Goal: Task Accomplishment & Management: Manage account settings

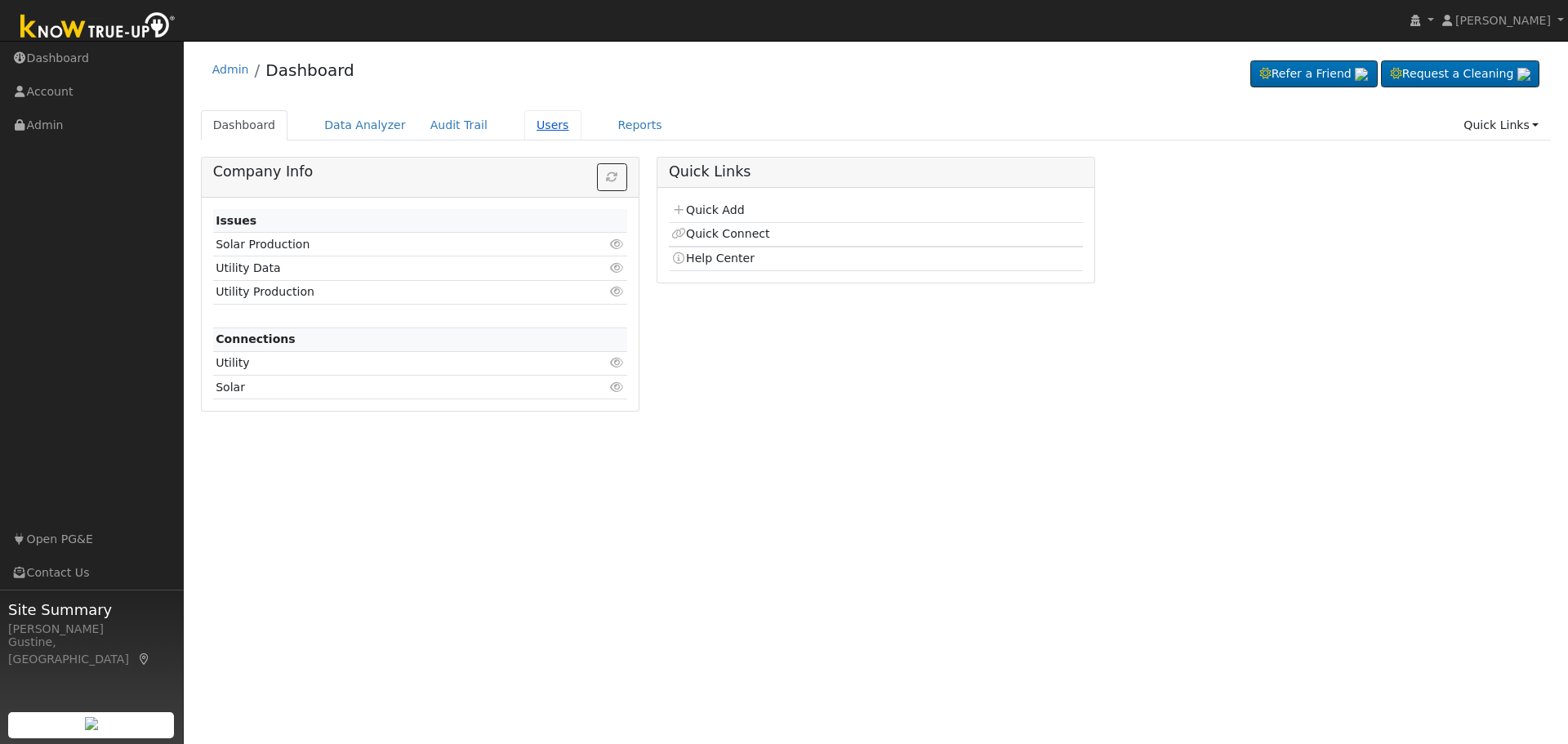
click at [513, 141] on div "Dashboard Data Analyzer Audit Trail Users Reports Quick Links Quick Add Quick C…" at bounding box center [876, 134] width 1351 height 47
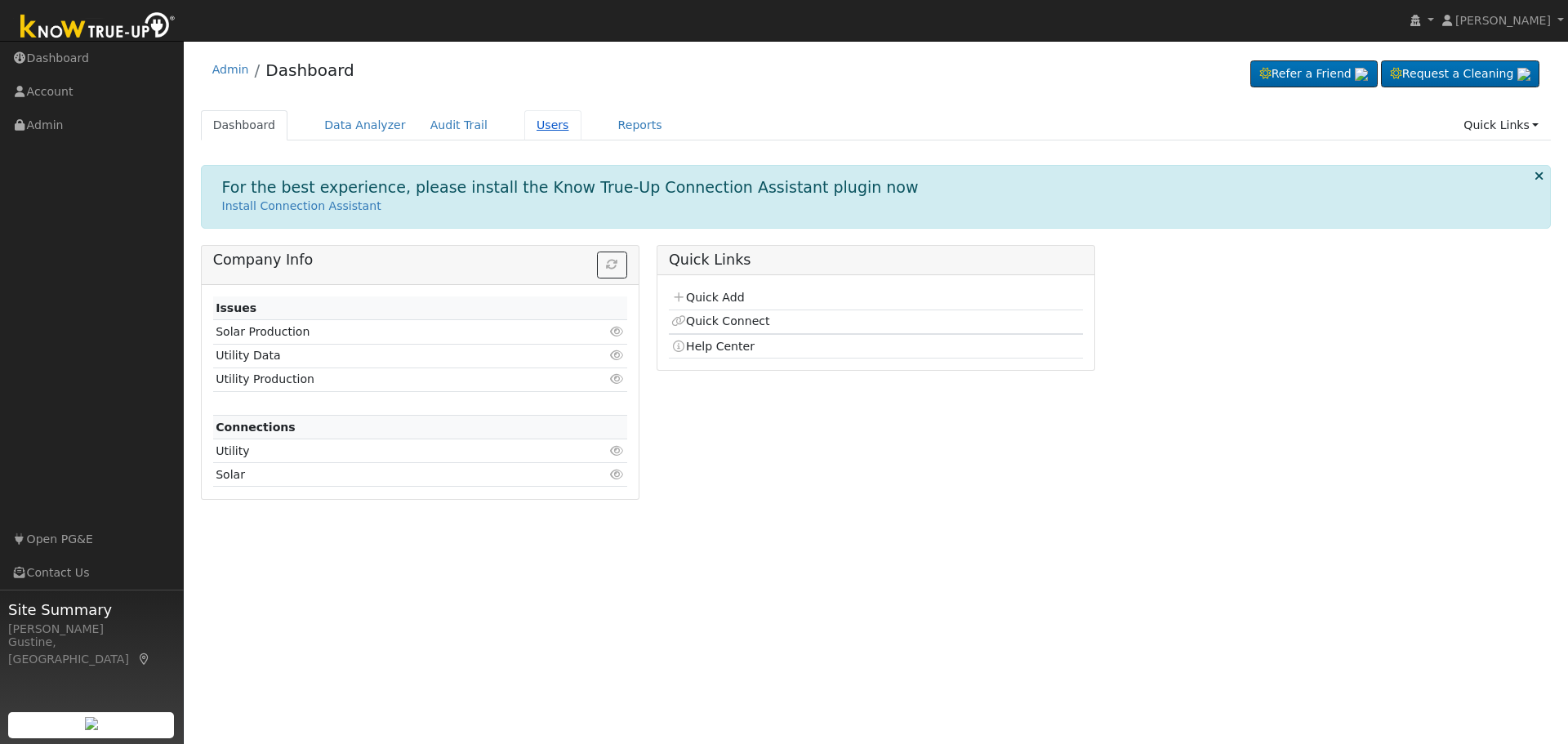
click at [524, 123] on link "Users" at bounding box center [553, 126] width 57 height 31
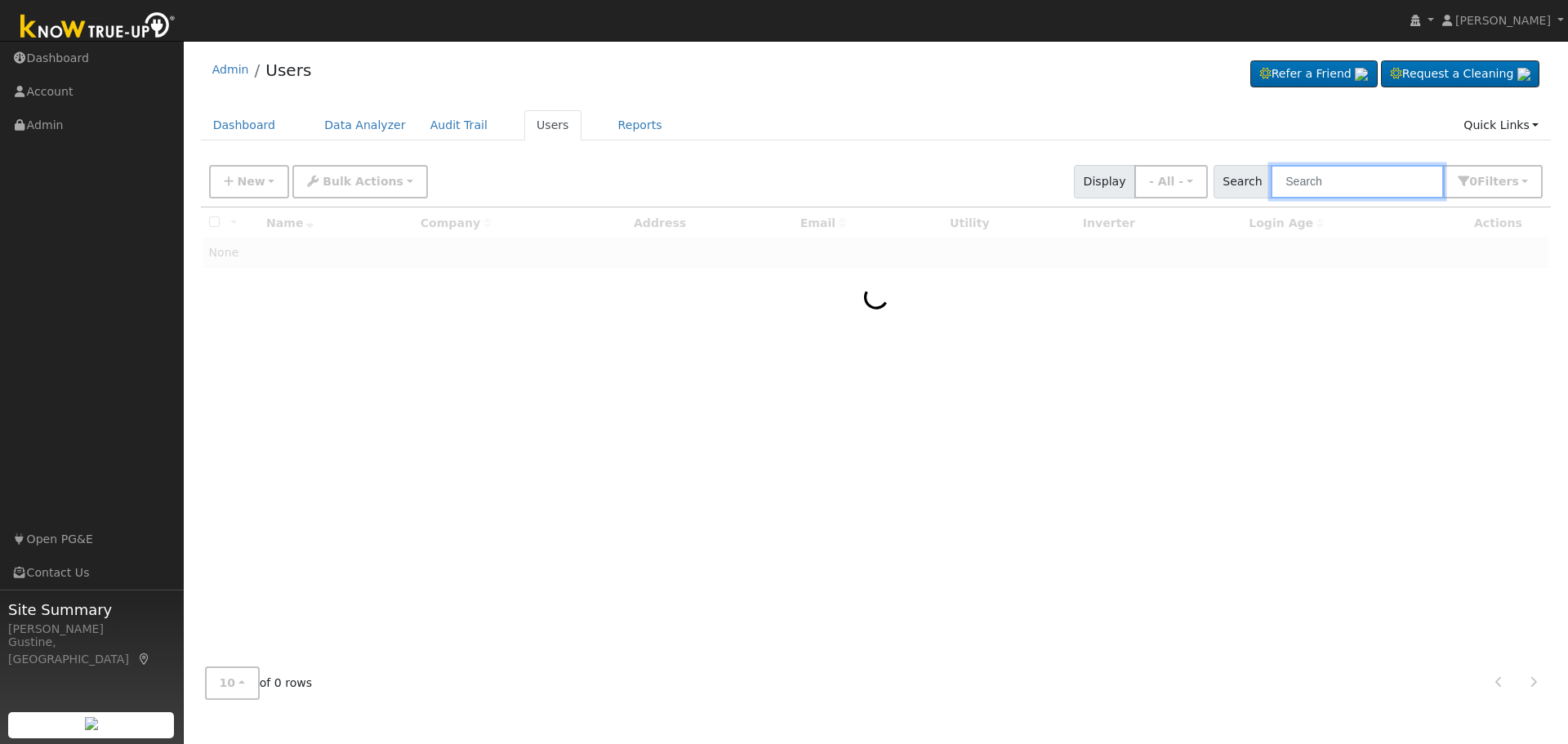
click at [1356, 187] on input "text" at bounding box center [1357, 182] width 173 height 33
paste input "[PERSON_NAME]"
type input "[PERSON_NAME]"
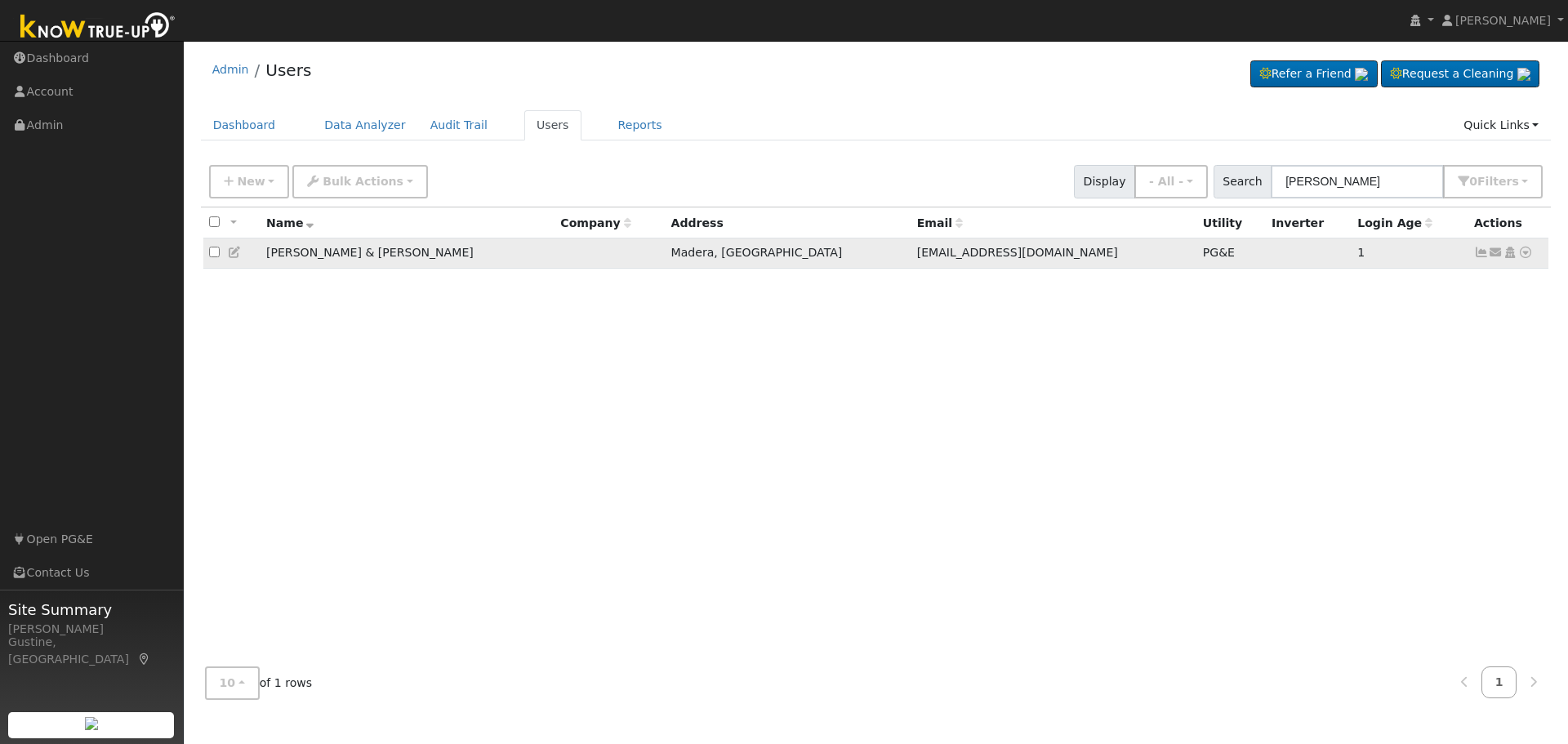
click at [1485, 255] on icon at bounding box center [1481, 252] width 14 height 12
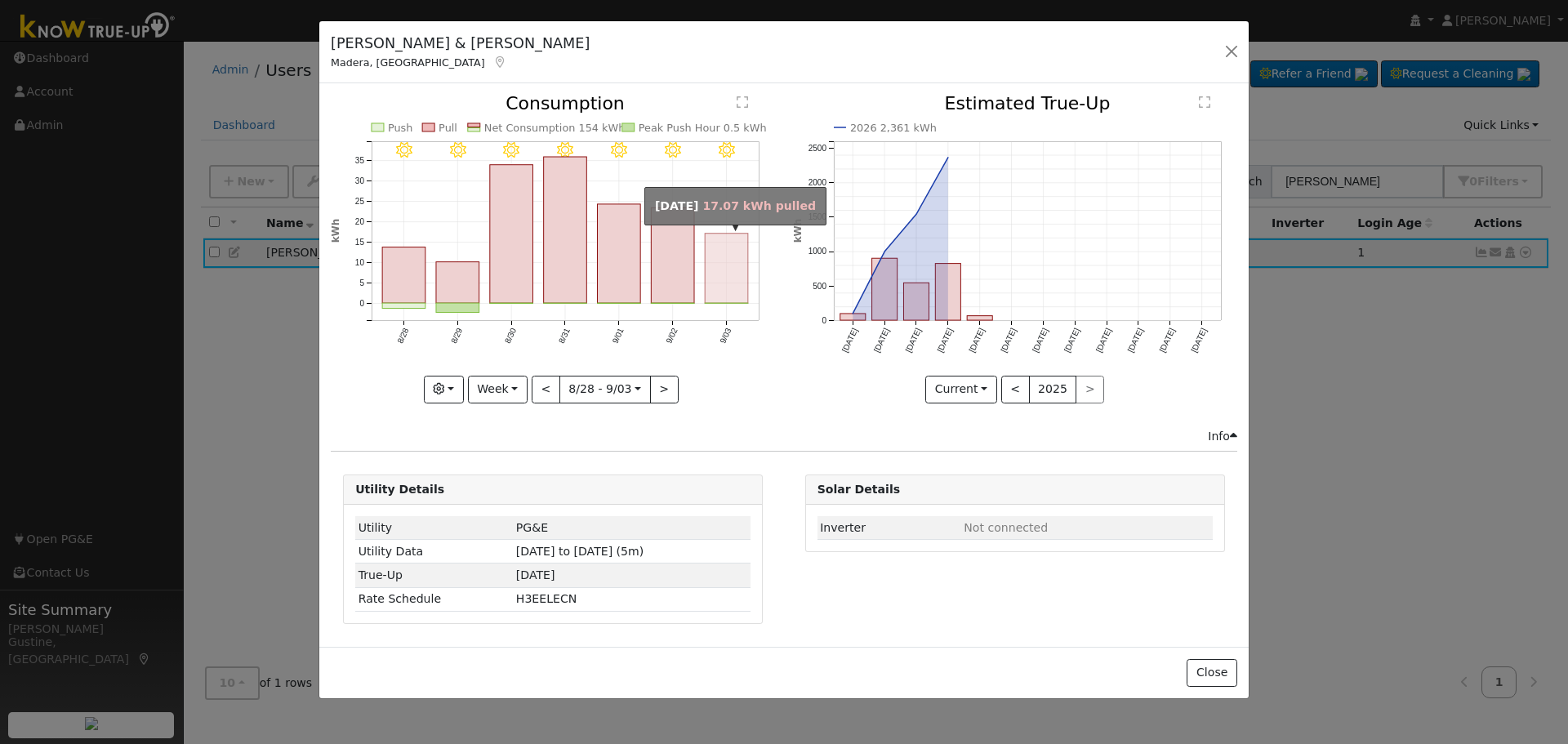
click at [734, 285] on rect "onclick=""" at bounding box center [727, 268] width 43 height 69
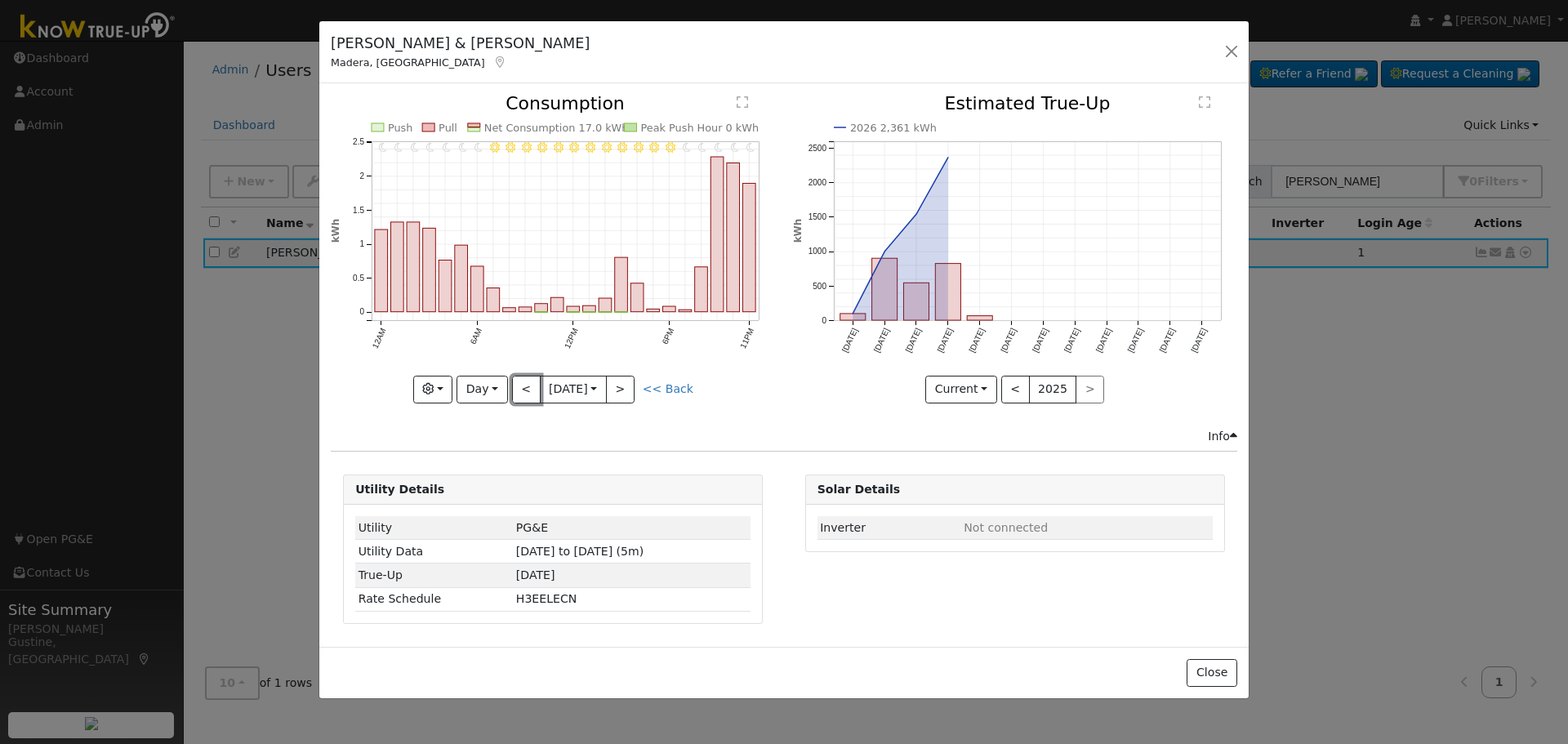
click at [515, 390] on button "<" at bounding box center [526, 389] width 29 height 28
click at [505, 389] on div at bounding box center [552, 248] width 445 height 308
click at [505, 388] on button "Day" at bounding box center [481, 389] width 50 height 28
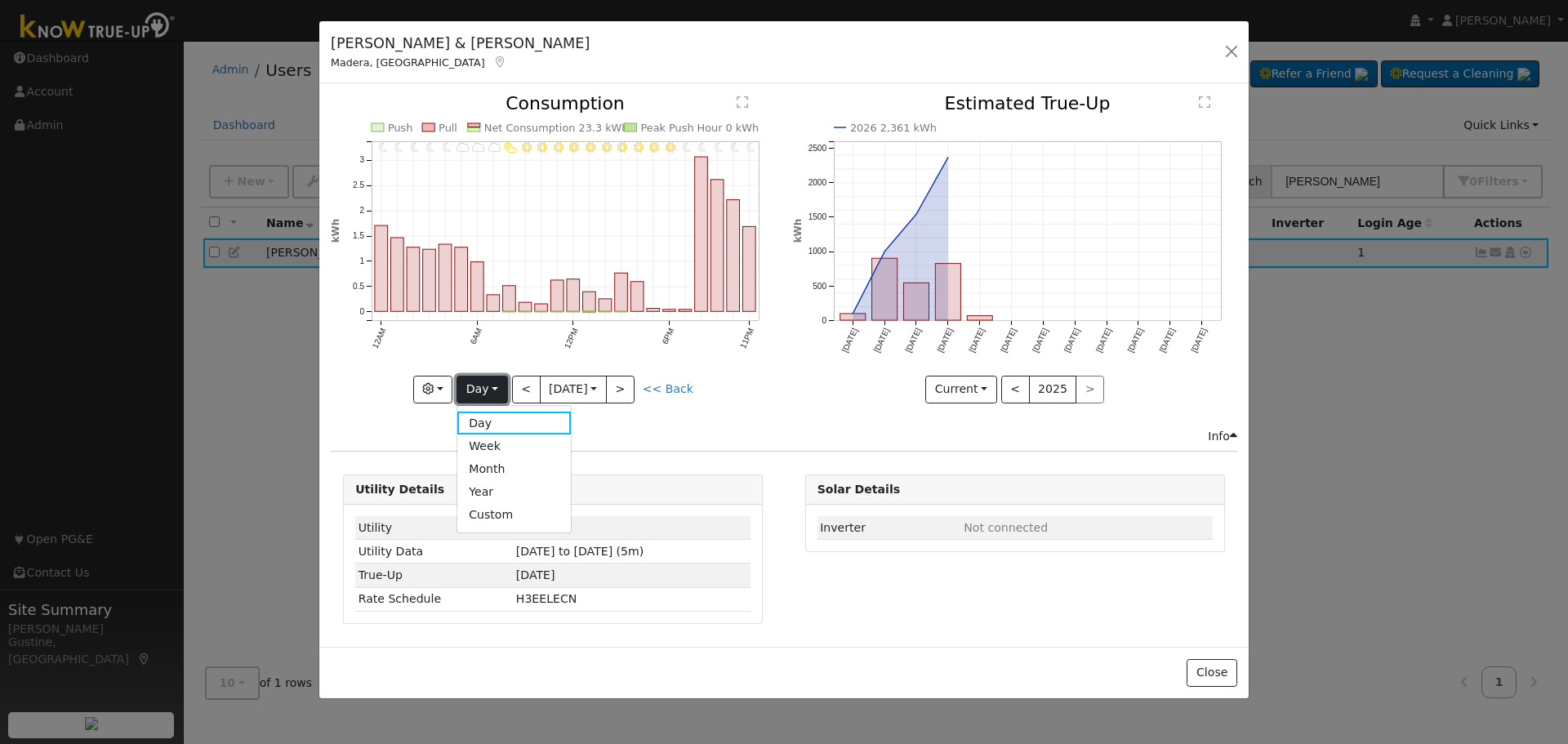
click at [506, 387] on button "Day" at bounding box center [481, 389] width 50 height 28
click at [507, 385] on button "Day" at bounding box center [481, 389] width 50 height 28
click at [524, 376] on button "<" at bounding box center [526, 389] width 29 height 28
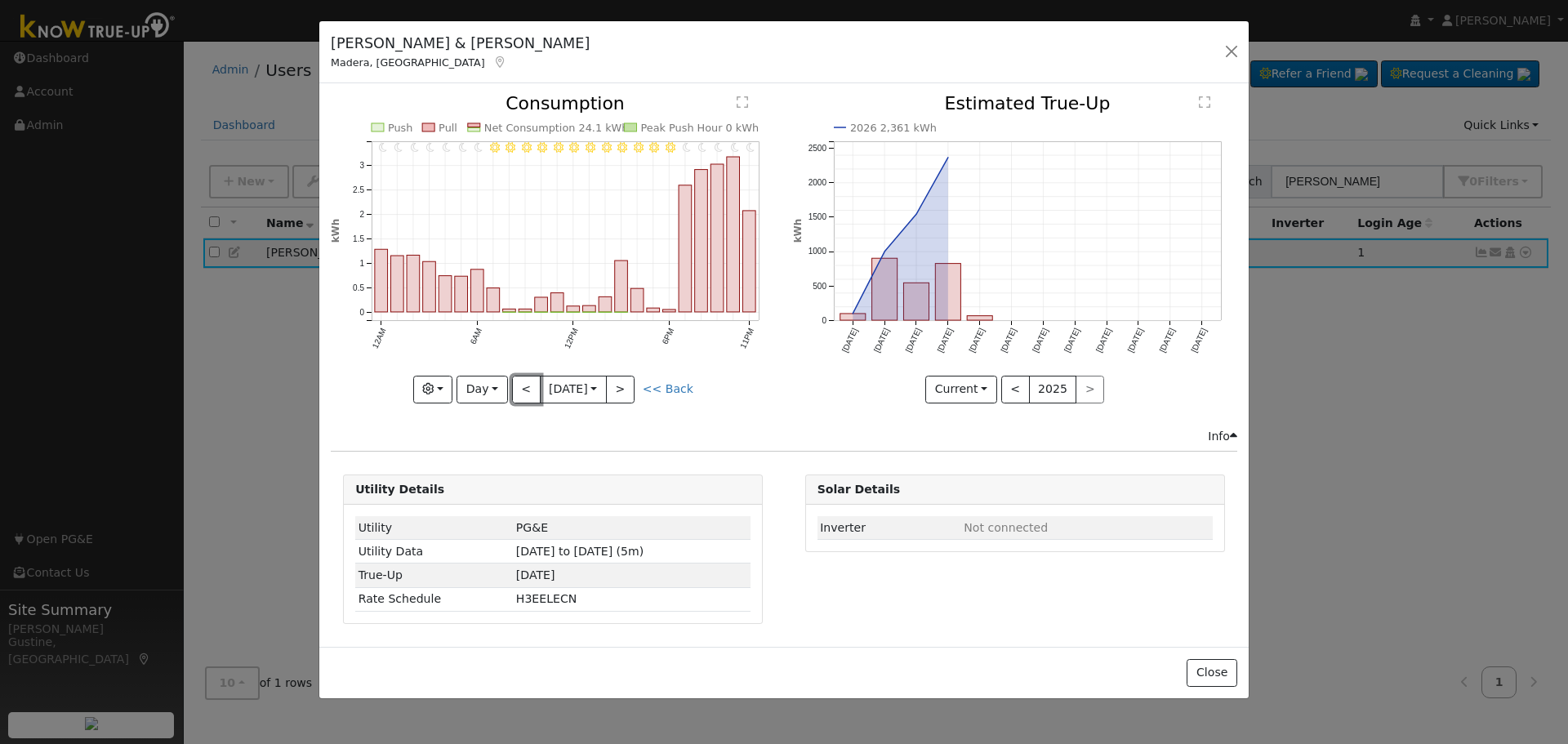
click at [524, 381] on button "<" at bounding box center [526, 389] width 29 height 28
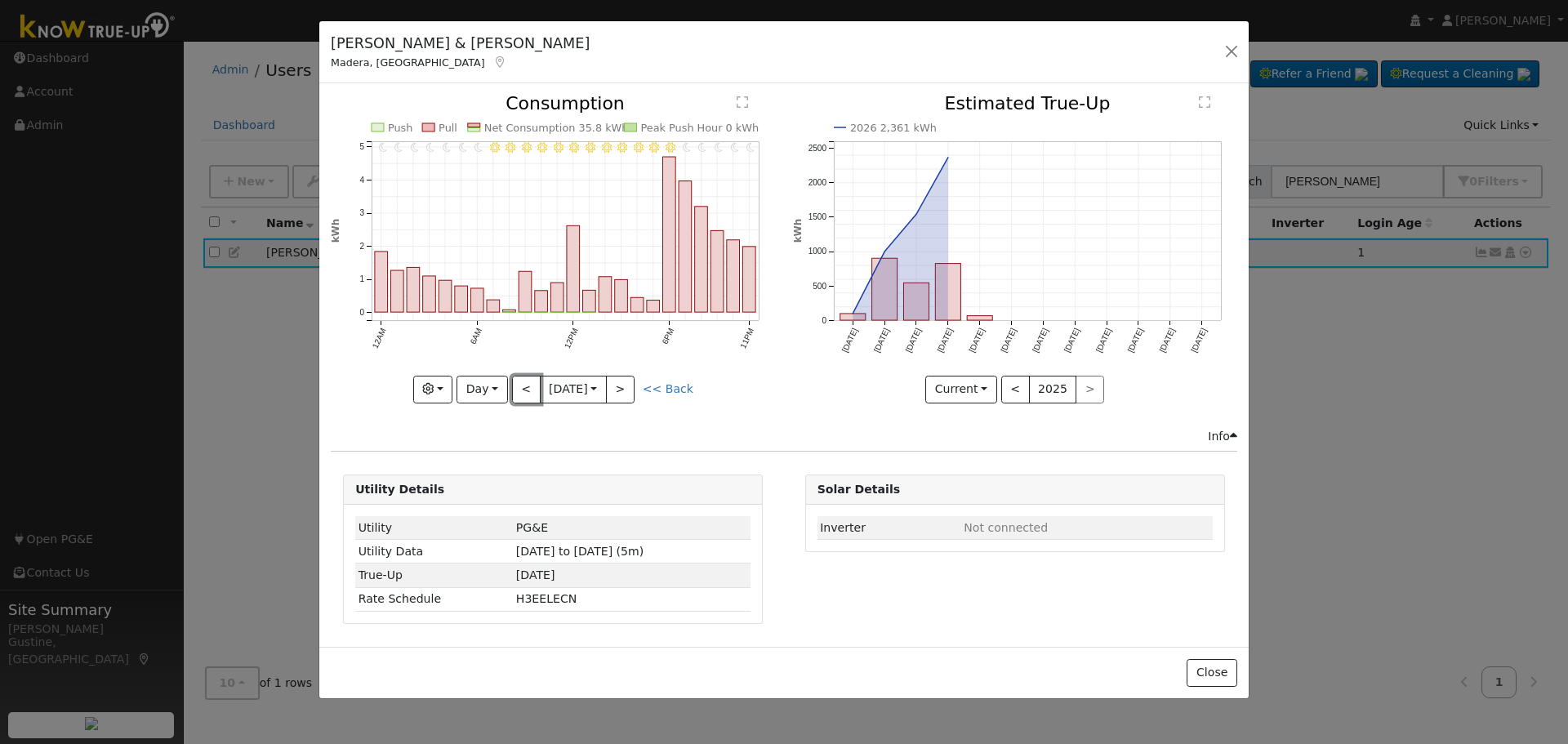
click at [524, 380] on button "<" at bounding box center [526, 389] width 29 height 28
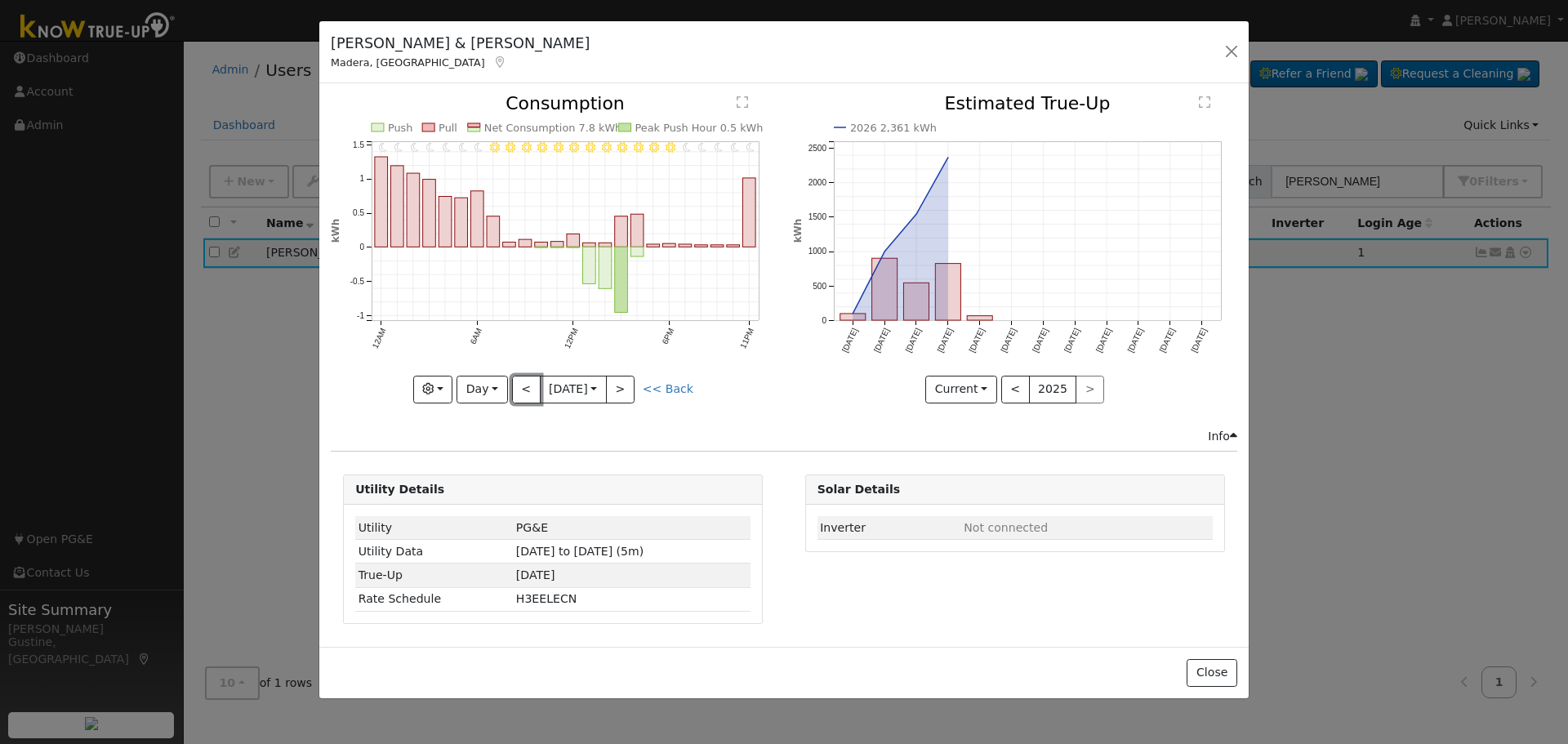
click at [524, 378] on button "<" at bounding box center [526, 389] width 29 height 28
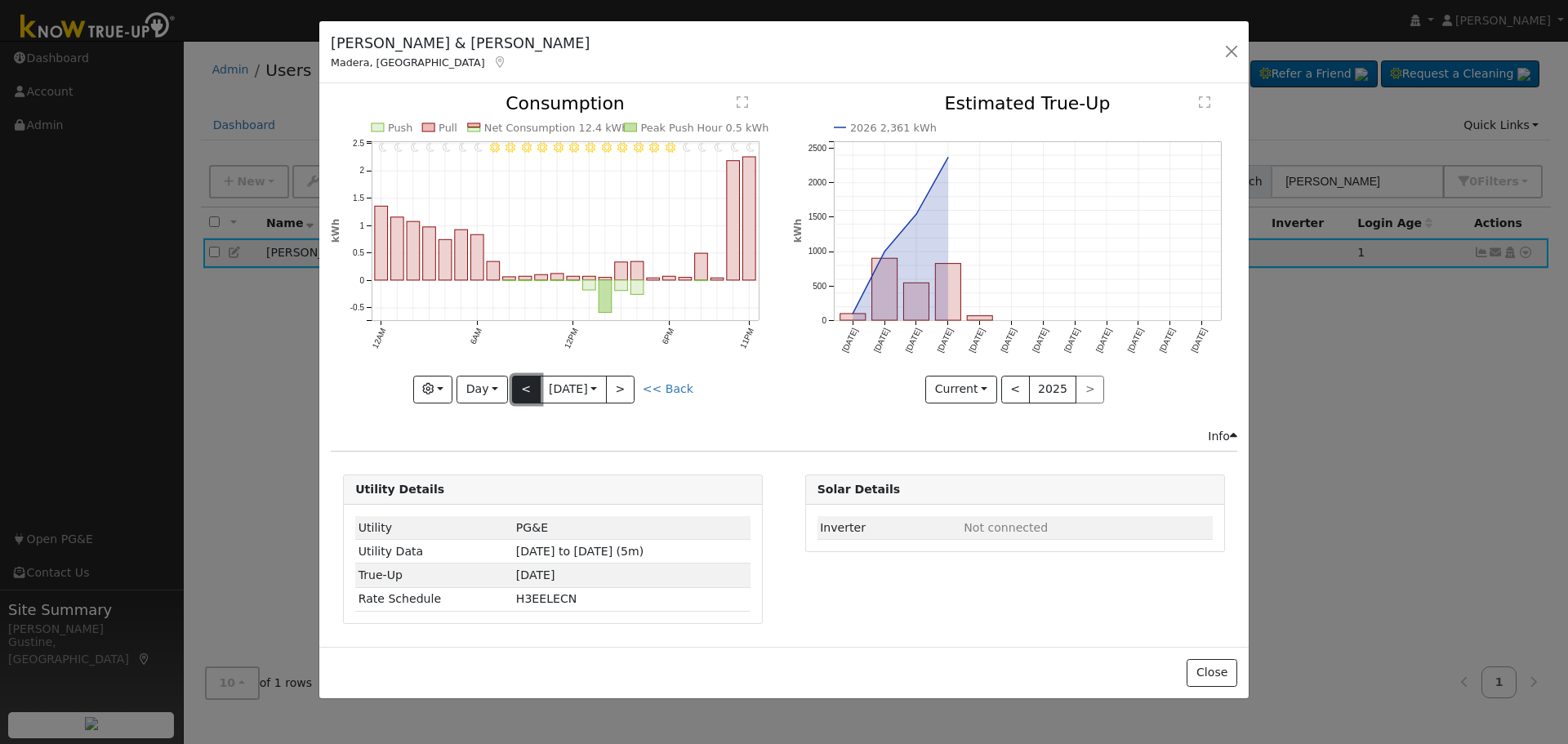
click at [524, 377] on button "<" at bounding box center [526, 389] width 29 height 28
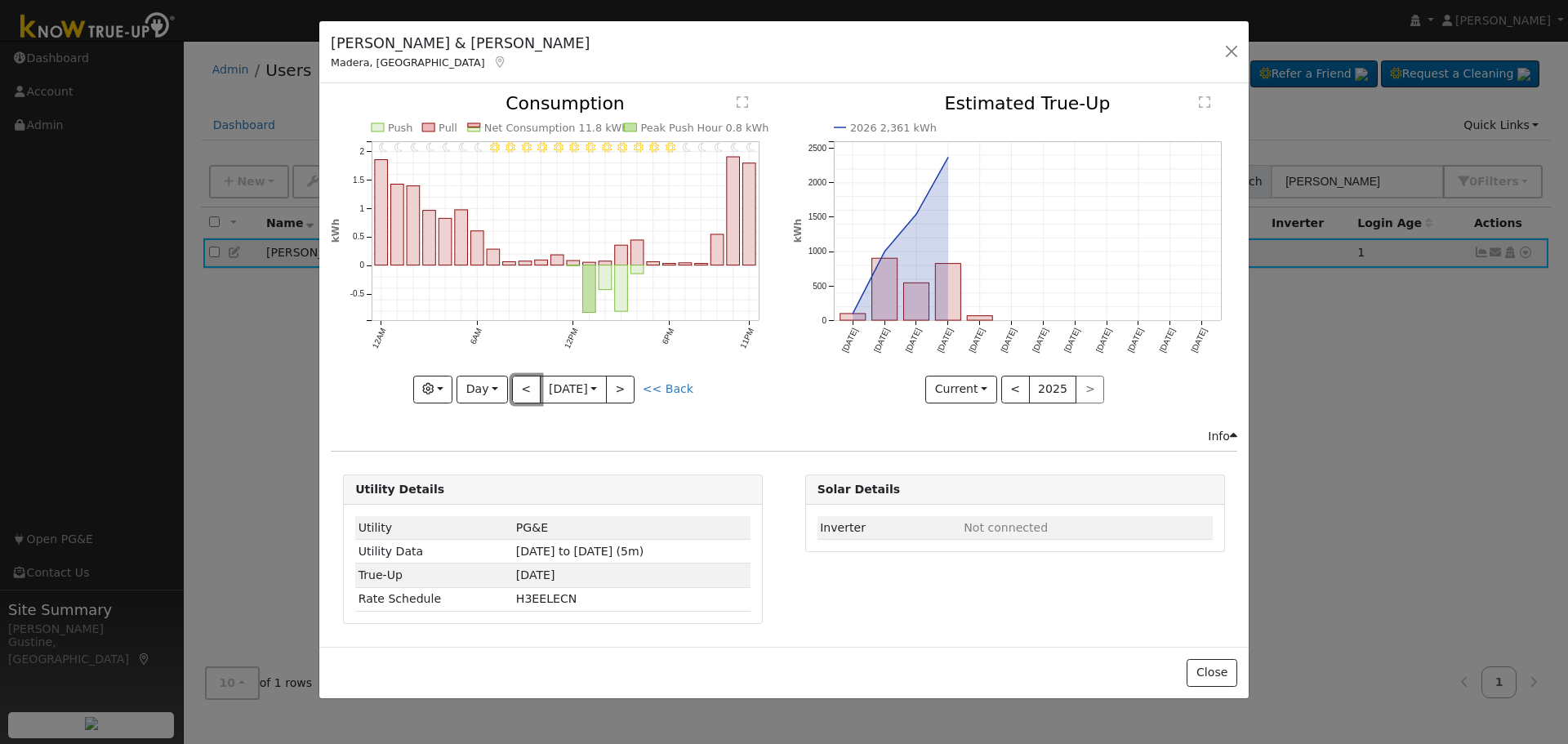
click at [524, 376] on button "<" at bounding box center [526, 389] width 29 height 28
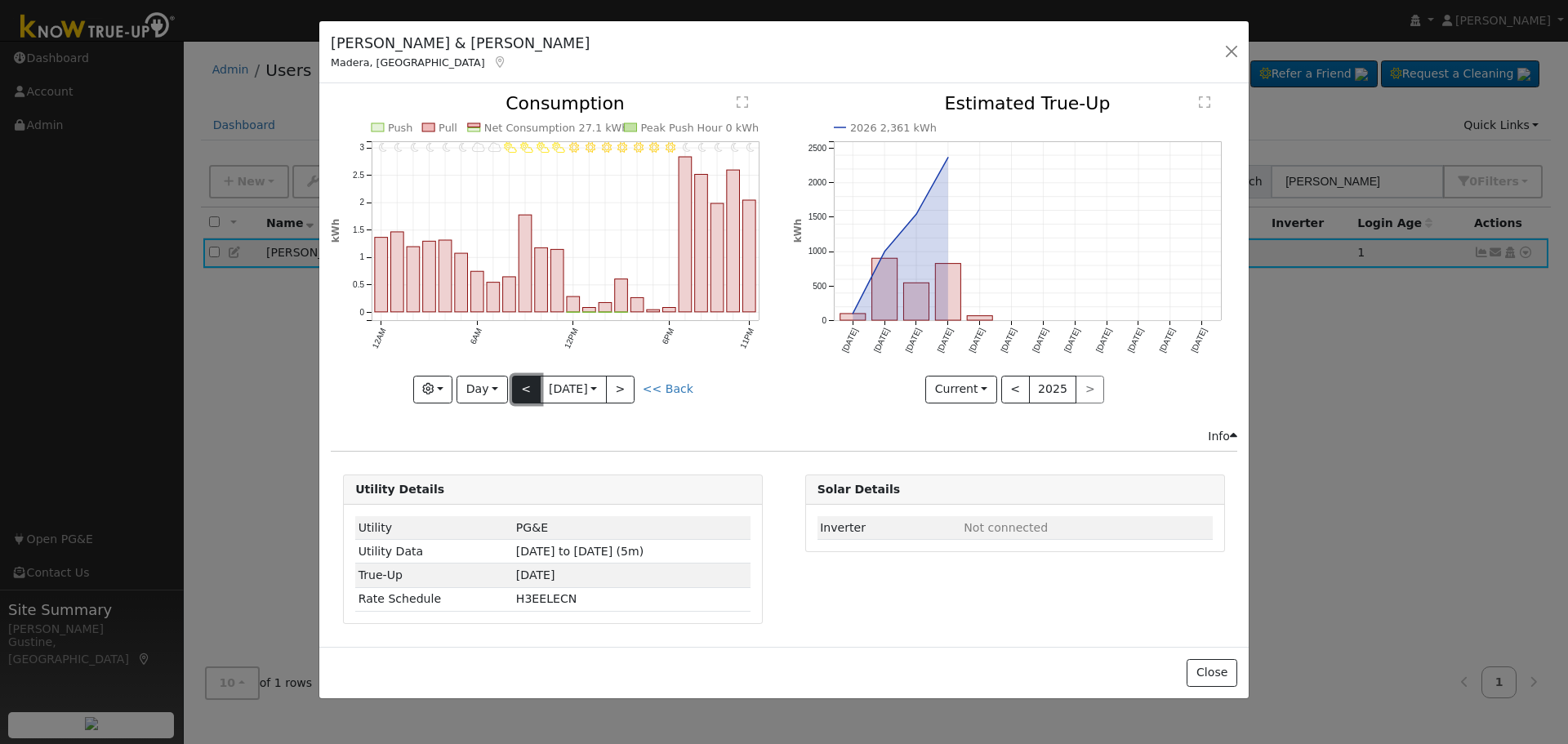
click at [524, 376] on button "<" at bounding box center [526, 389] width 29 height 28
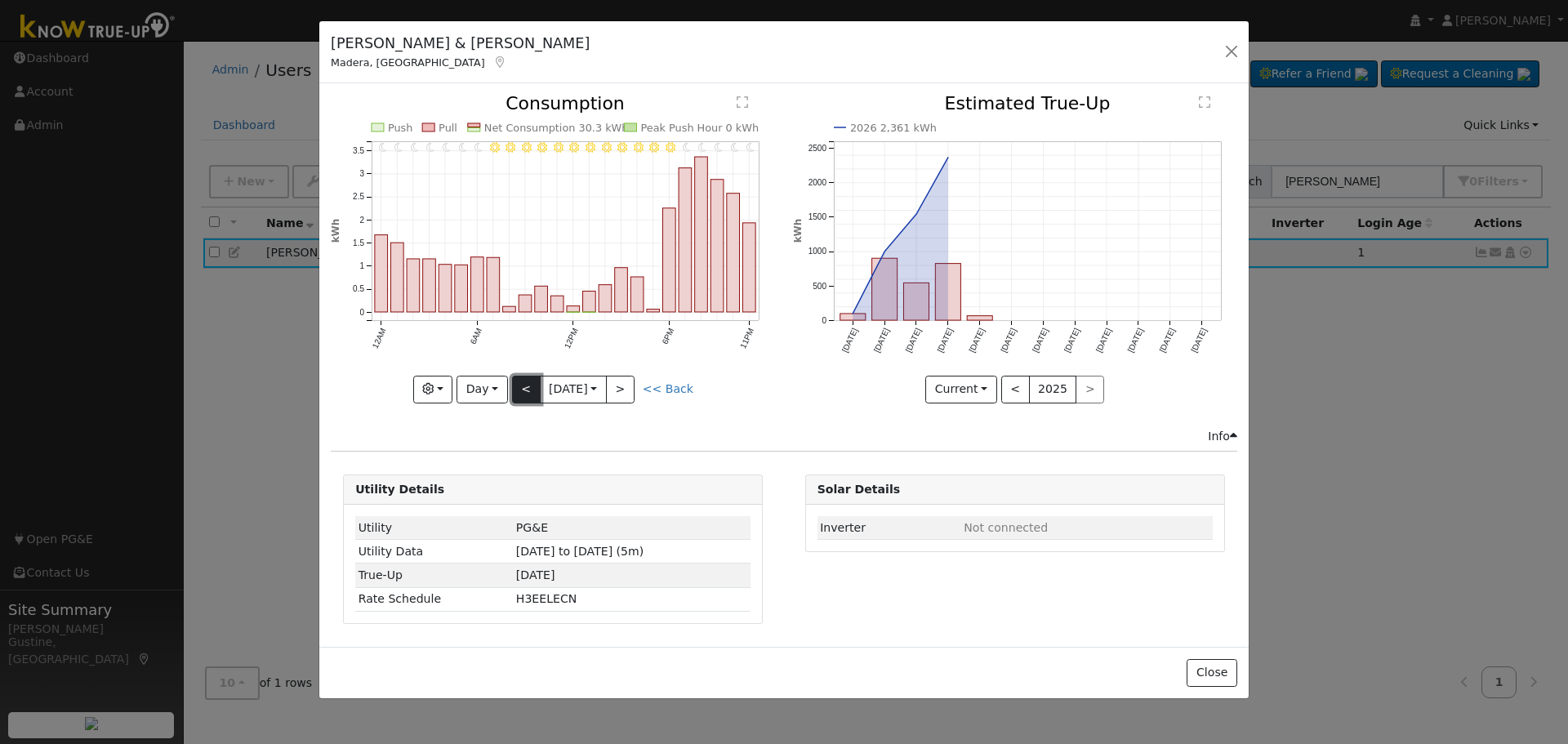
click at [524, 376] on button "<" at bounding box center [526, 389] width 29 height 28
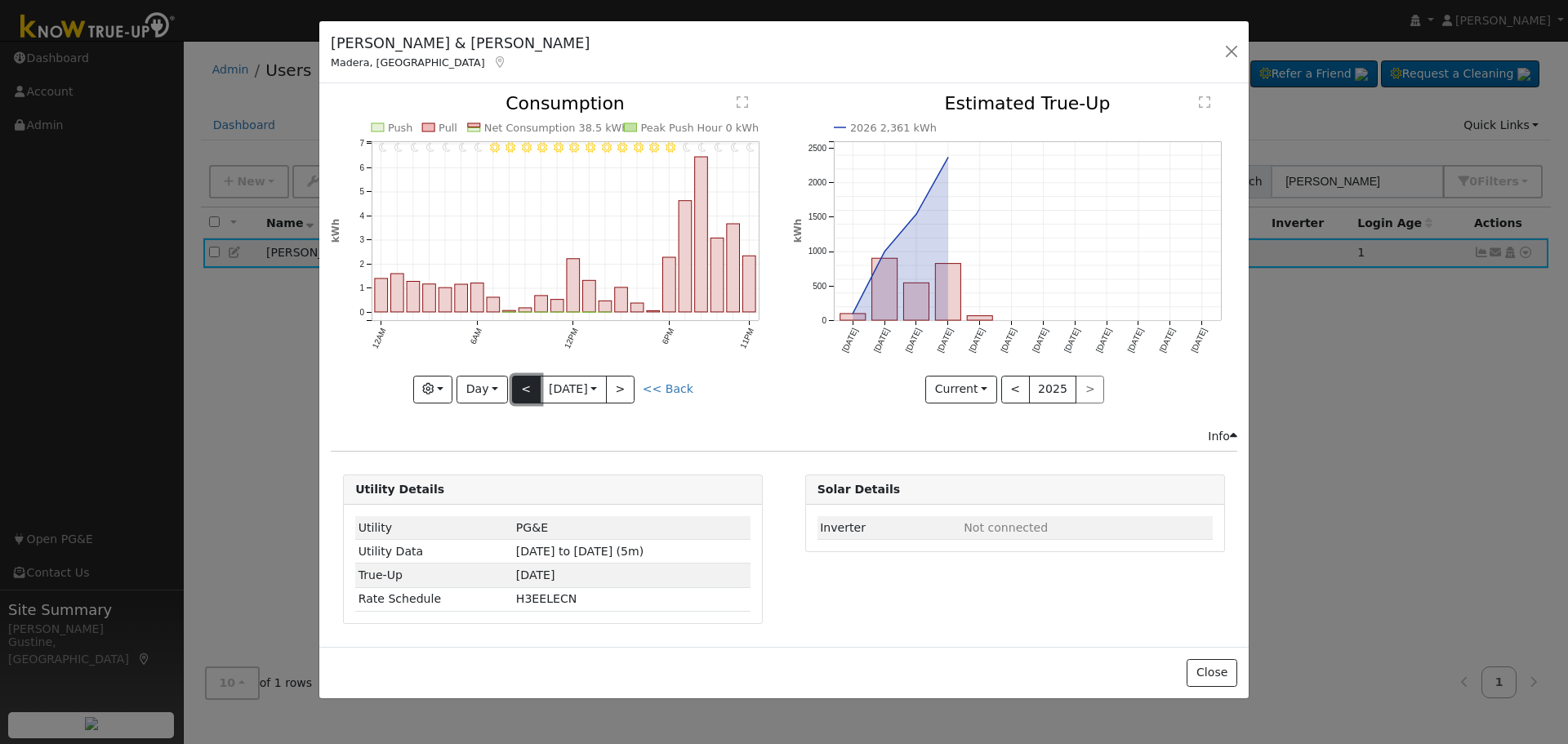
click at [525, 376] on button "<" at bounding box center [526, 389] width 29 height 28
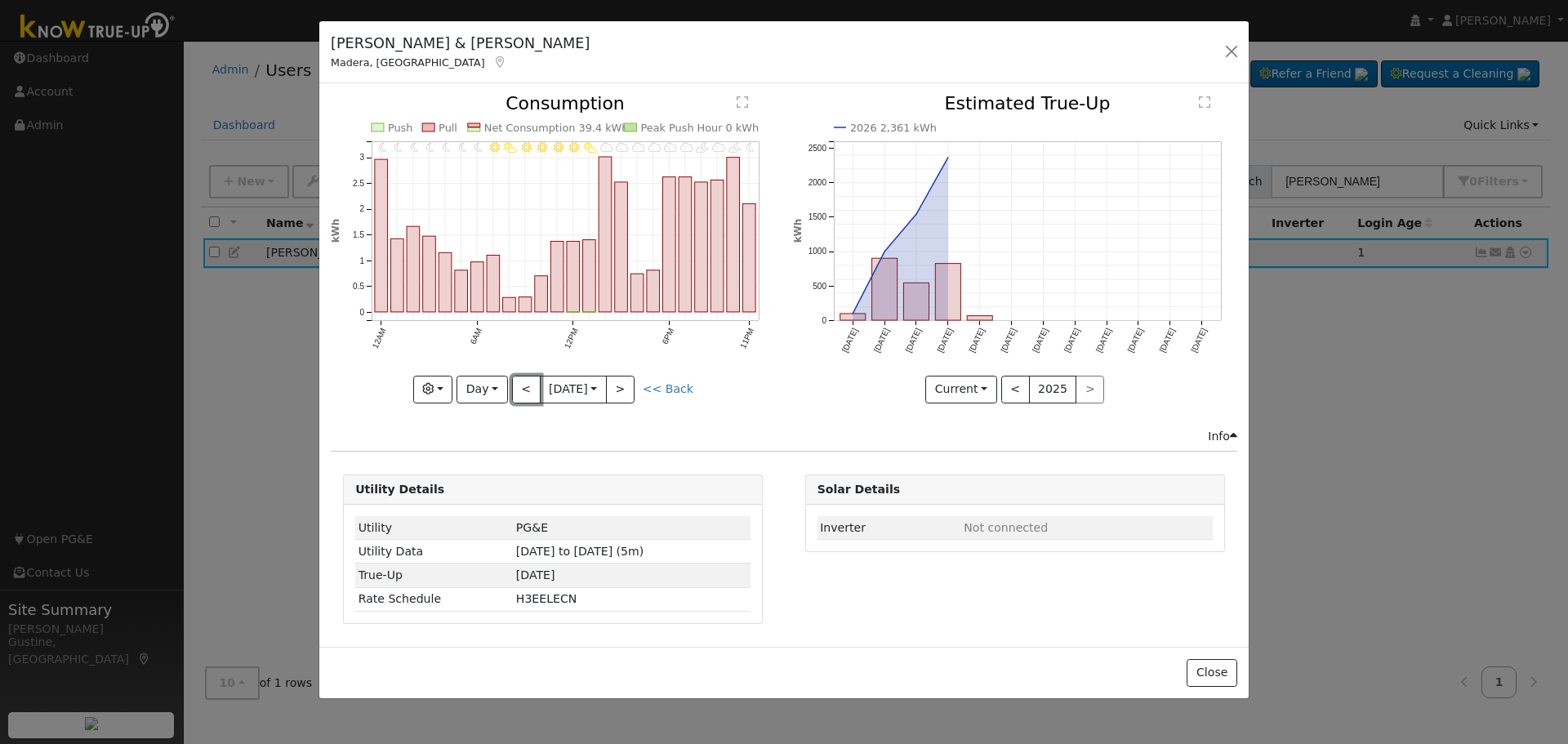
click at [525, 377] on button "<" at bounding box center [526, 389] width 29 height 28
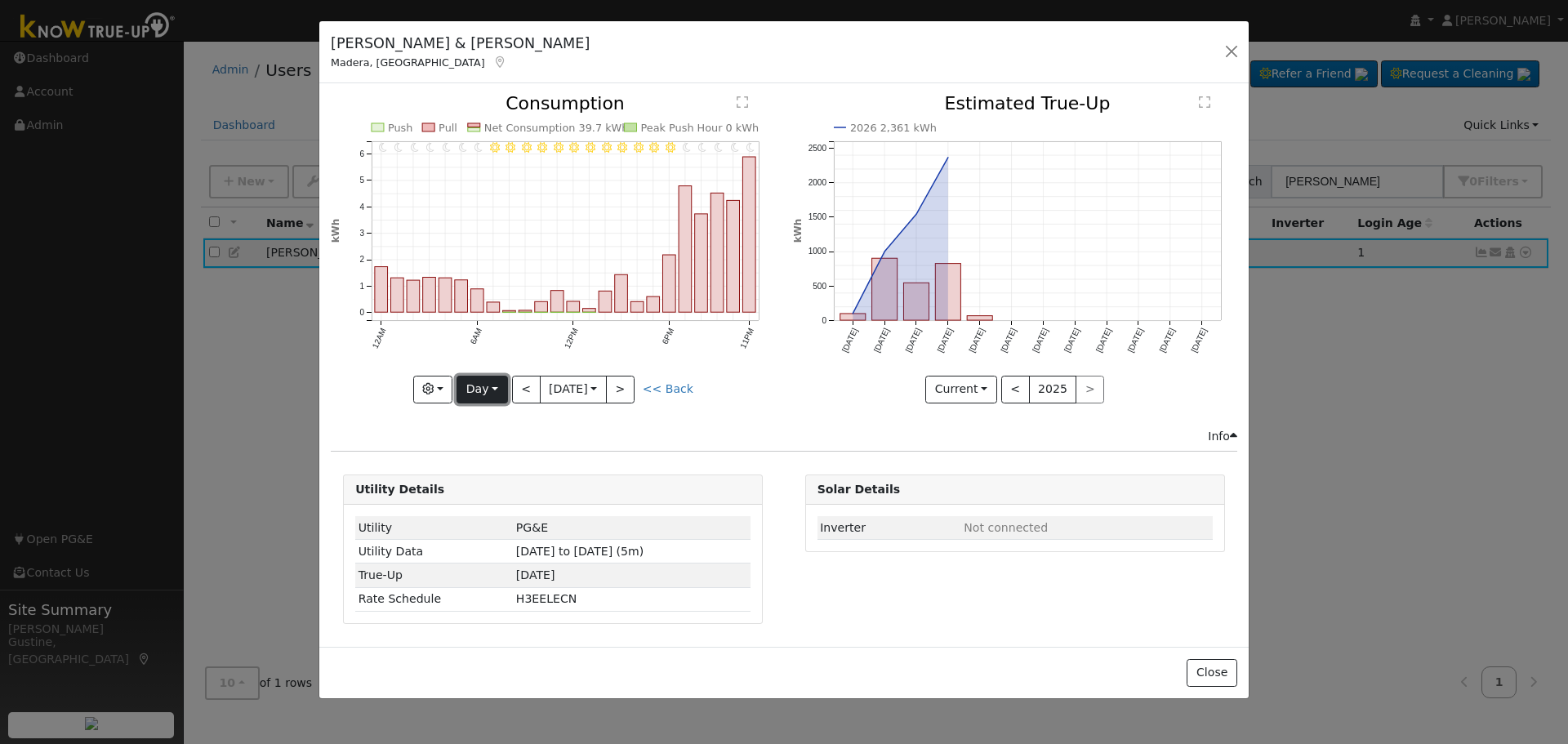
click at [503, 391] on button "Day" at bounding box center [481, 389] width 50 height 28
click at [526, 472] on link "Month" at bounding box center [514, 468] width 113 height 22
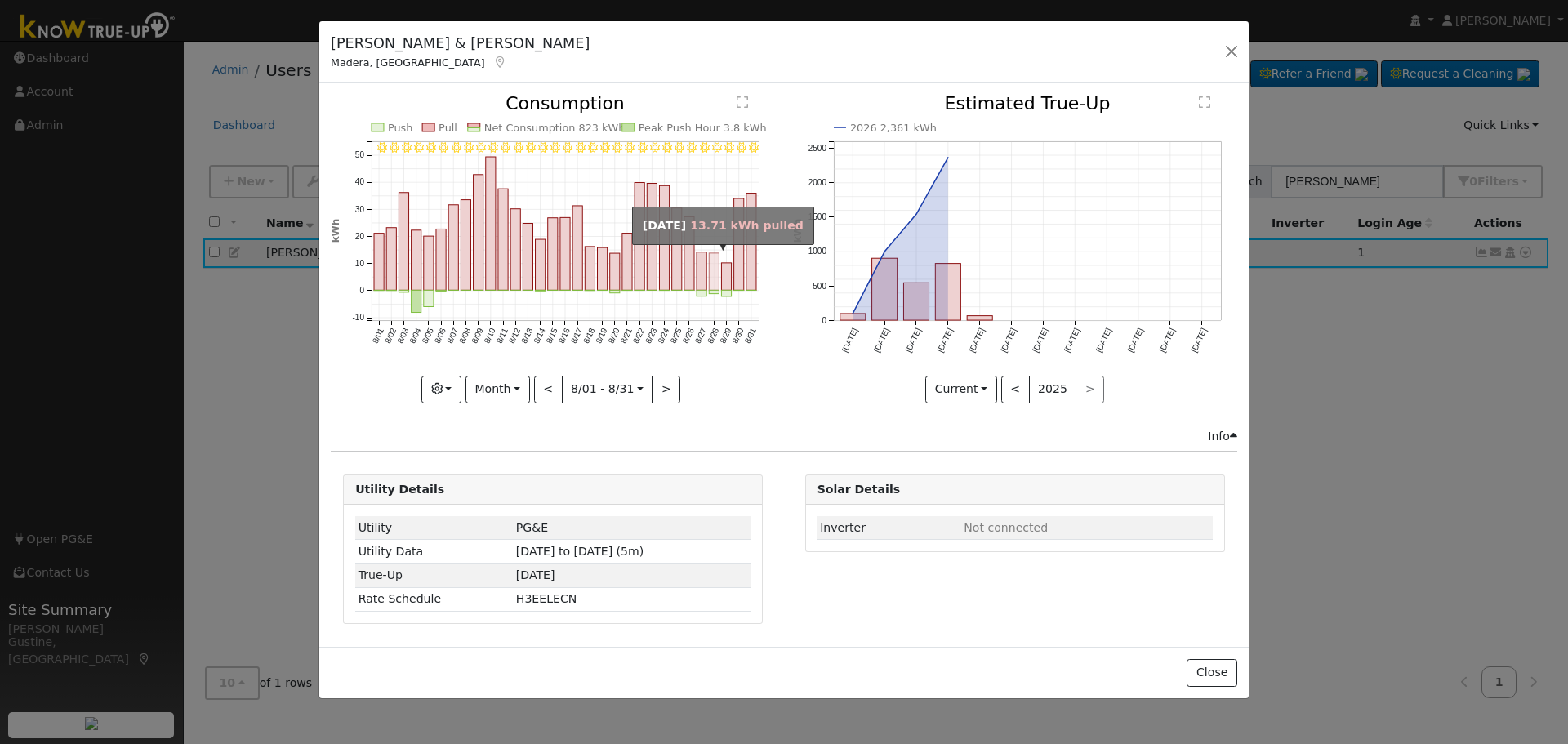
click at [715, 275] on rect "onclick=""" at bounding box center [714, 271] width 10 height 37
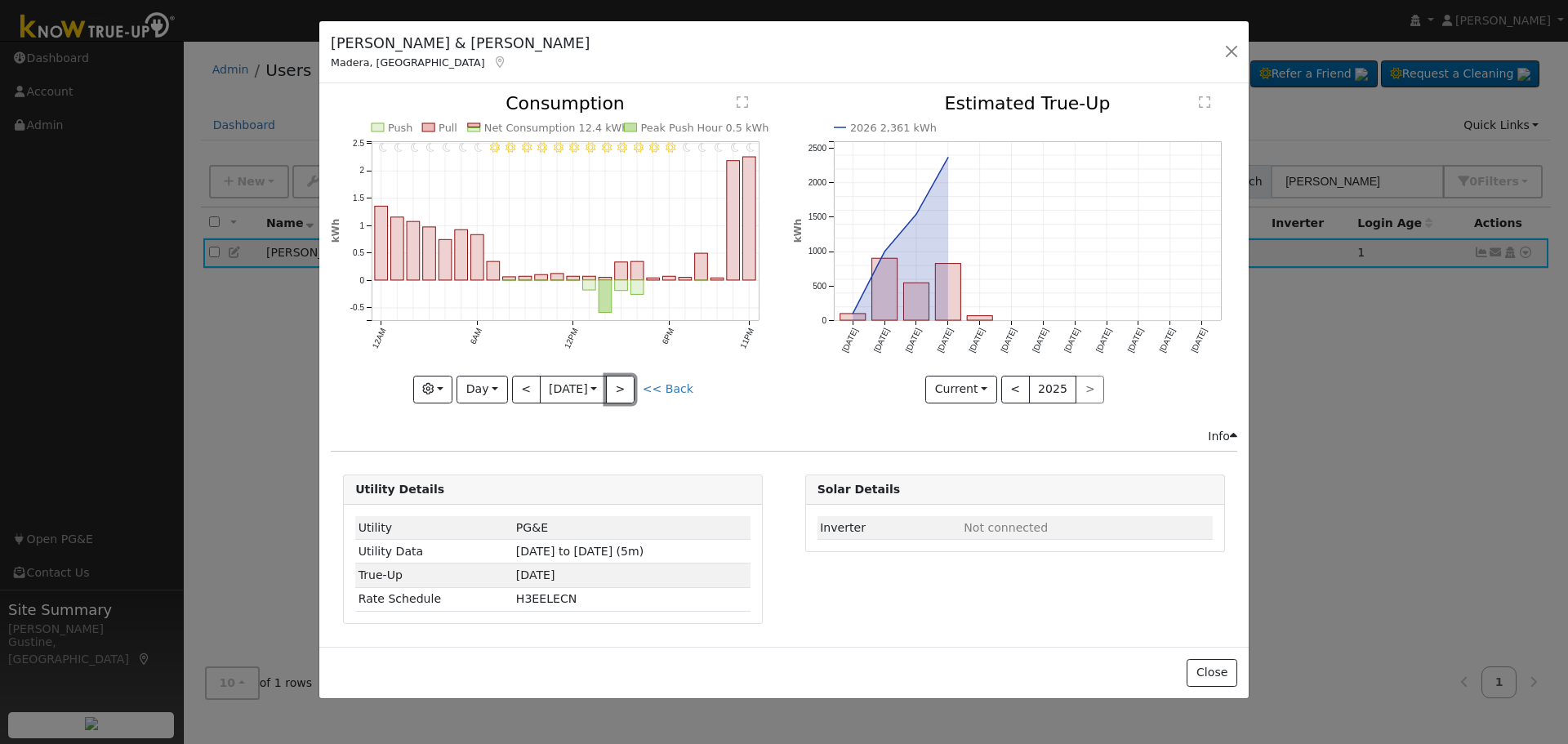
click at [630, 382] on button ">" at bounding box center [621, 389] width 29 height 28
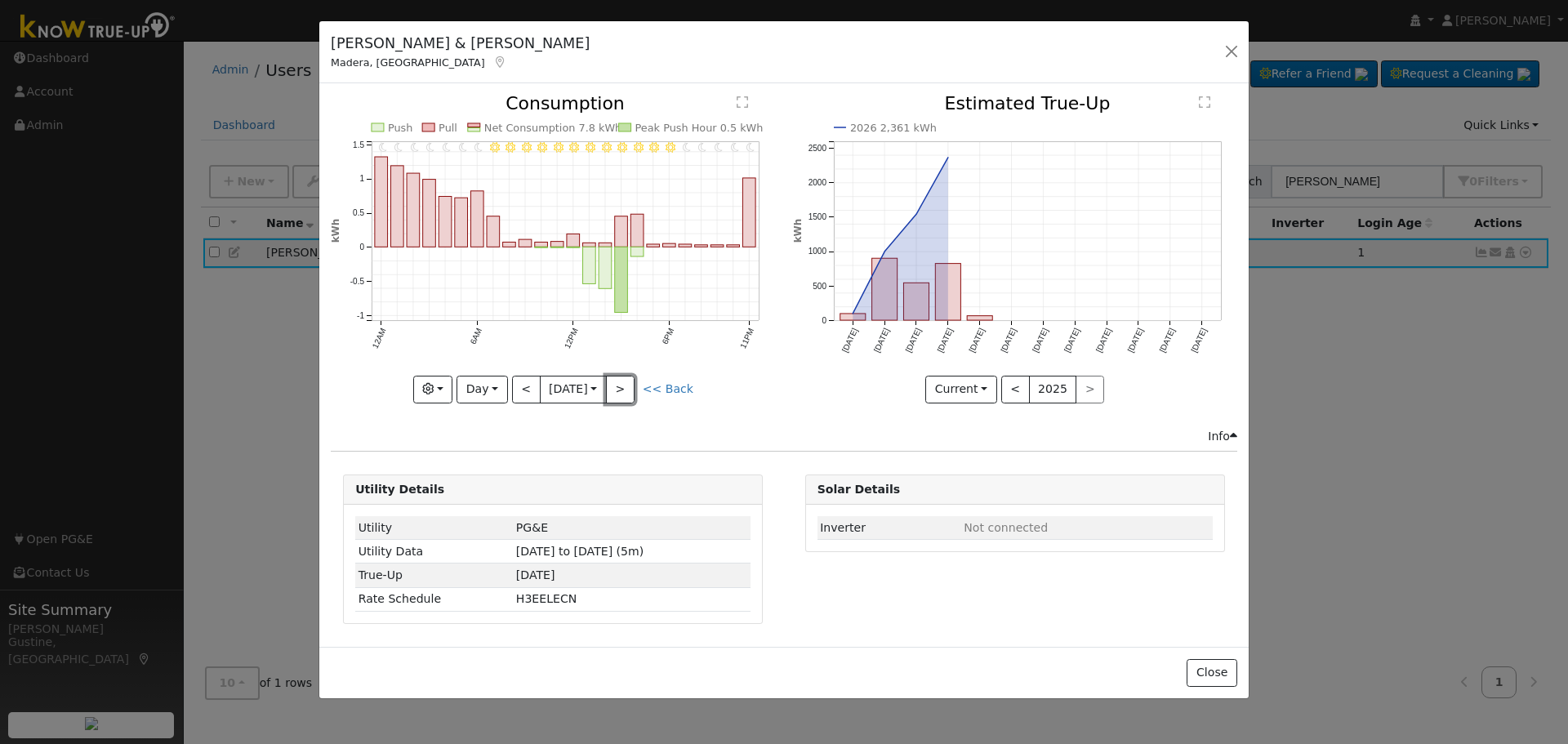
click at [630, 380] on button ">" at bounding box center [621, 389] width 29 height 28
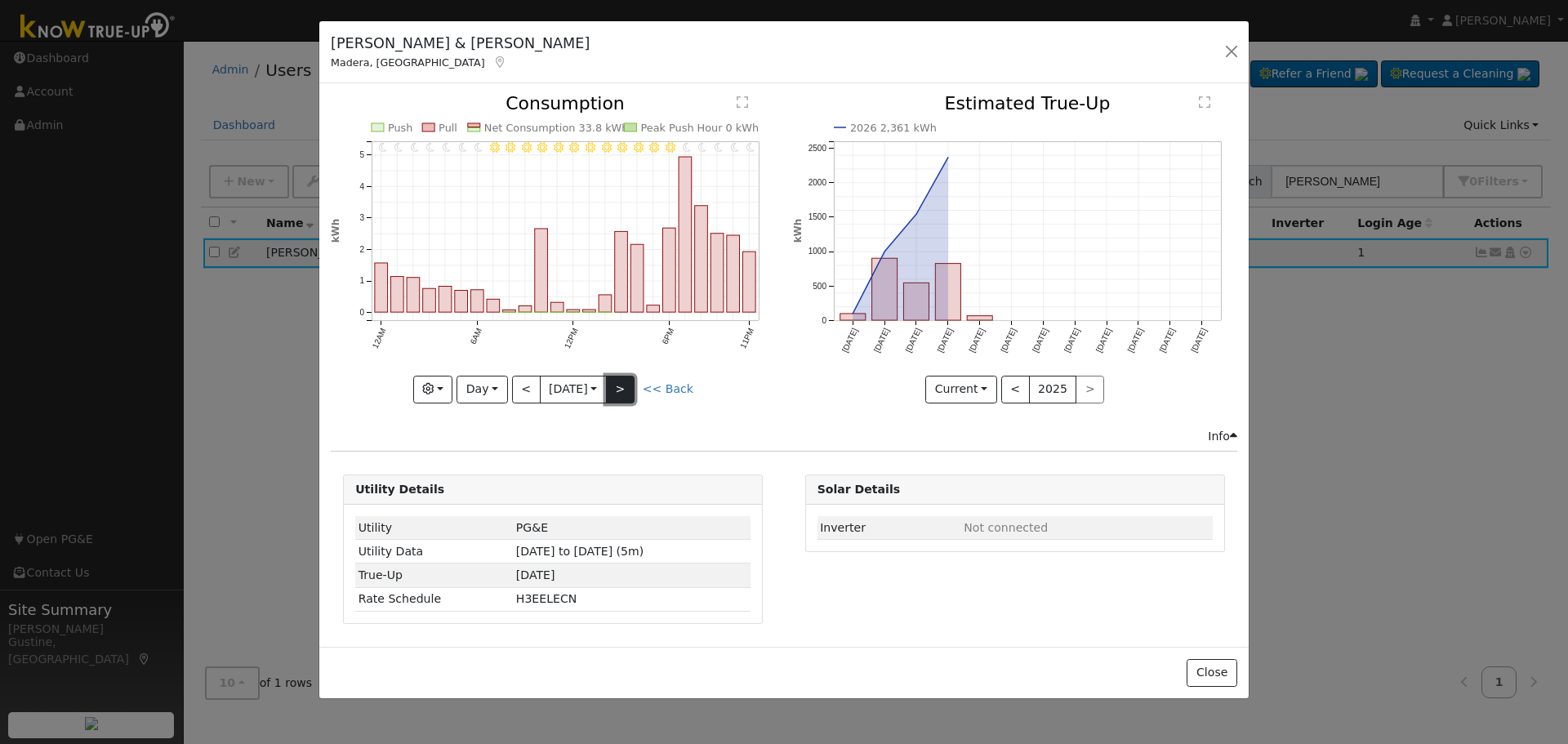
click at [629, 383] on button ">" at bounding box center [621, 389] width 29 height 28
click at [630, 383] on button ">" at bounding box center [621, 389] width 29 height 28
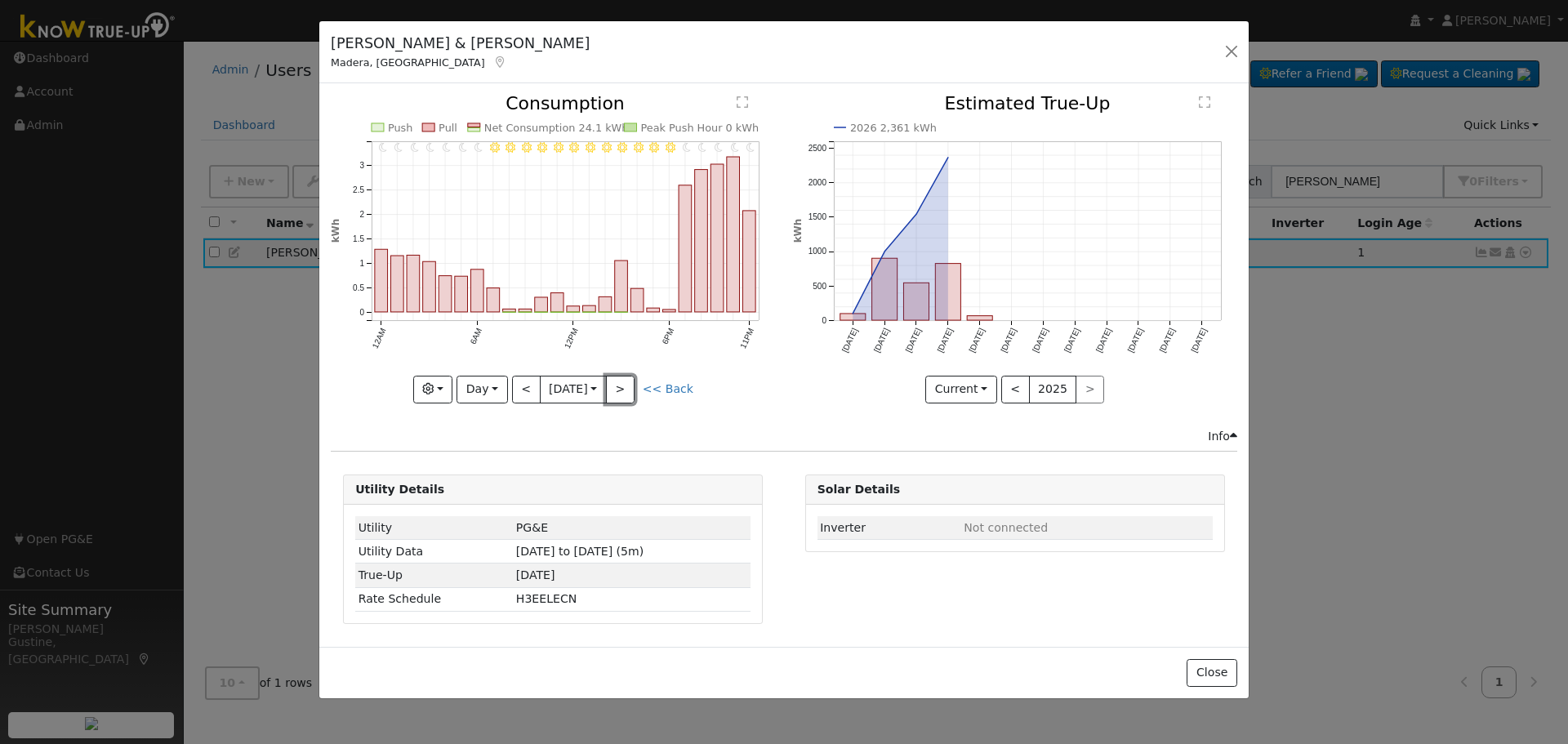
click at [630, 383] on button ">" at bounding box center [621, 389] width 29 height 28
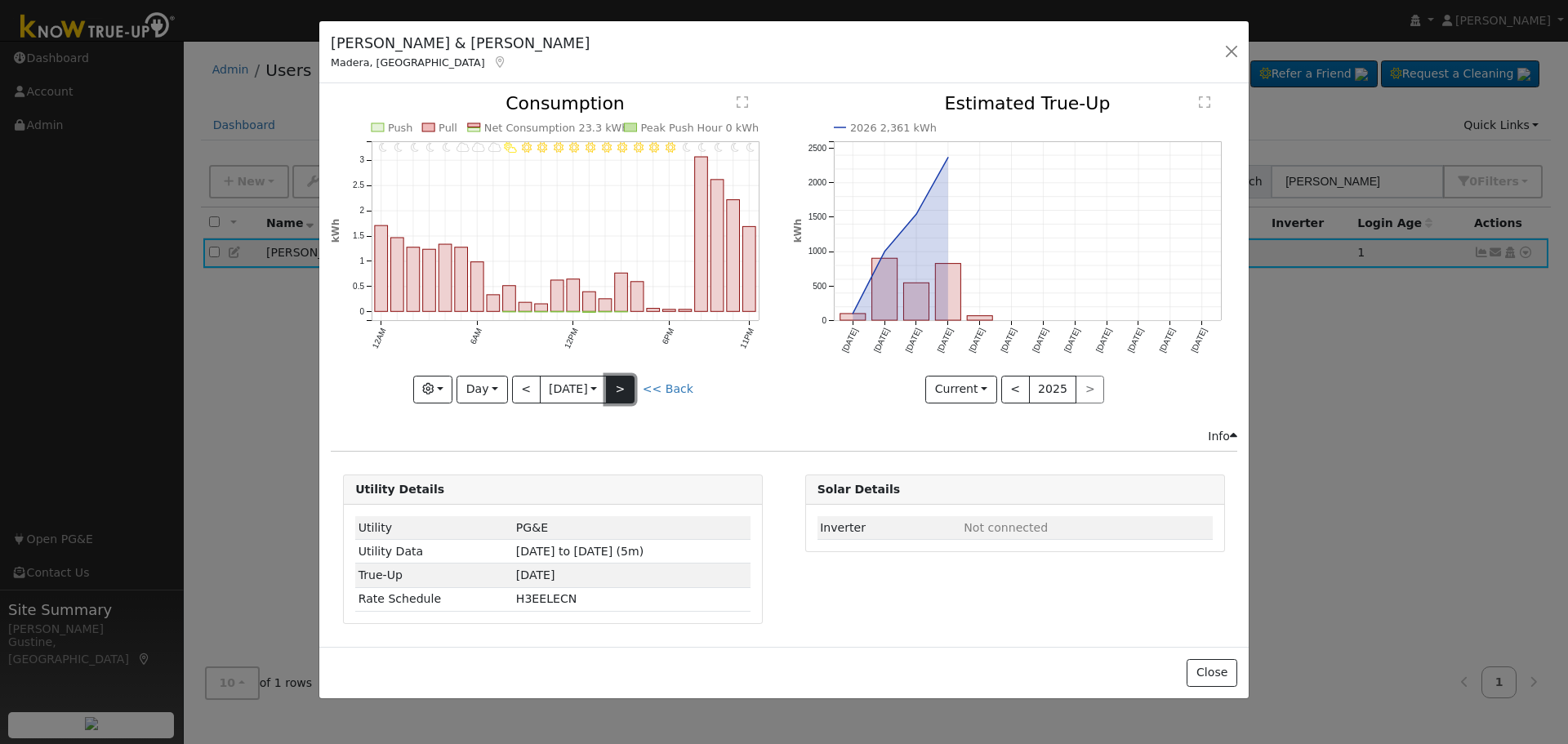
click at [631, 376] on button ">" at bounding box center [621, 389] width 29 height 28
click at [635, 391] on button ">" at bounding box center [621, 389] width 29 height 28
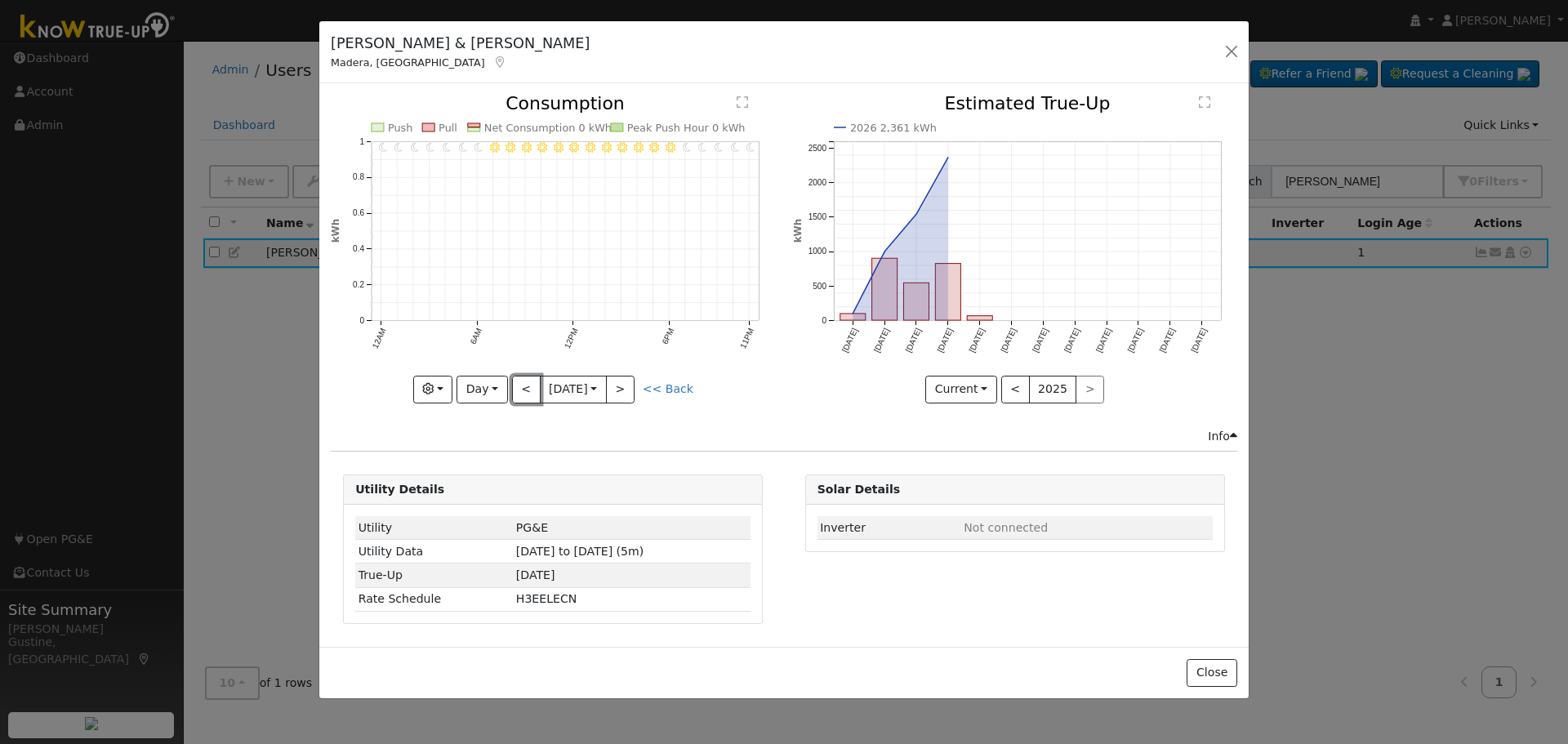
click at [530, 385] on button "<" at bounding box center [526, 389] width 29 height 28
type input "[DATE]"
